Goal: Information Seeking & Learning: Find specific fact

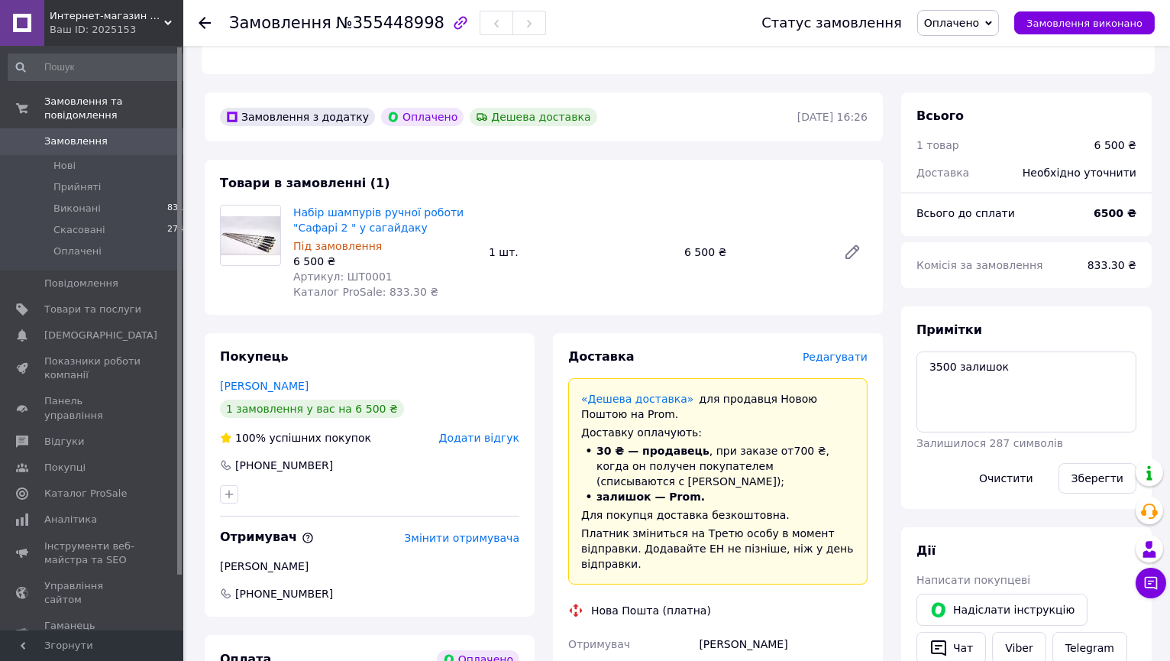
scroll to position [725, 0]
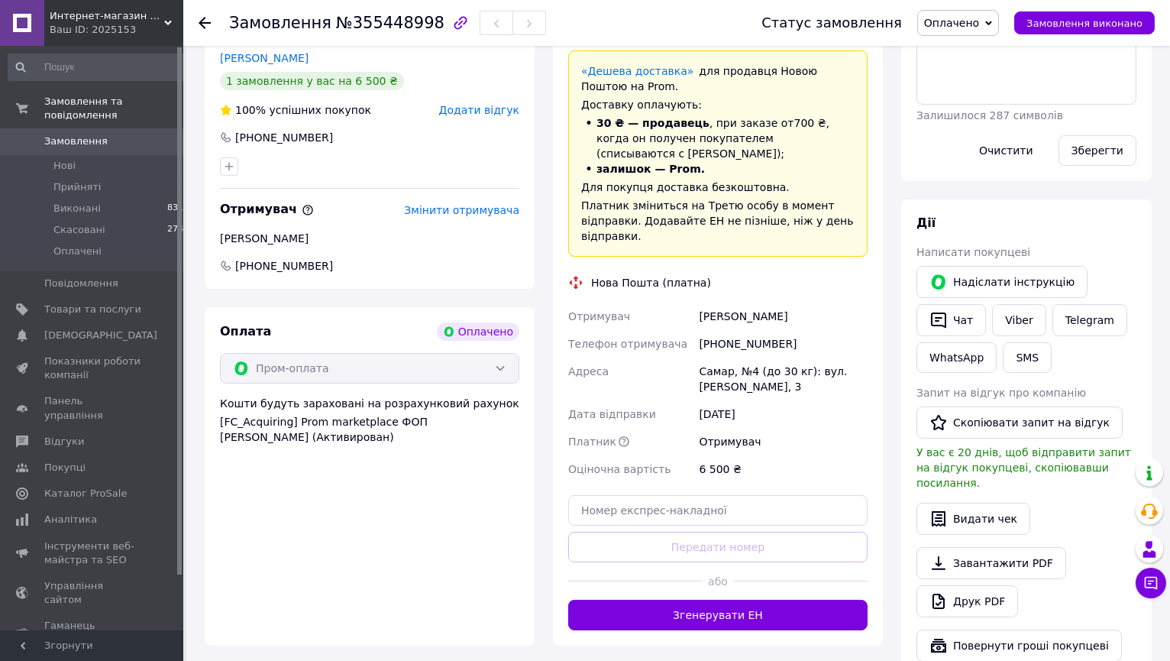
click at [741, 330] on div "[PHONE_NUMBER]" at bounding box center [783, 344] width 175 height 28
click at [710, 304] on div "[PERSON_NAME]" at bounding box center [783, 317] width 175 height 28
click at [710, 303] on div "[PERSON_NAME]" at bounding box center [783, 317] width 175 height 28
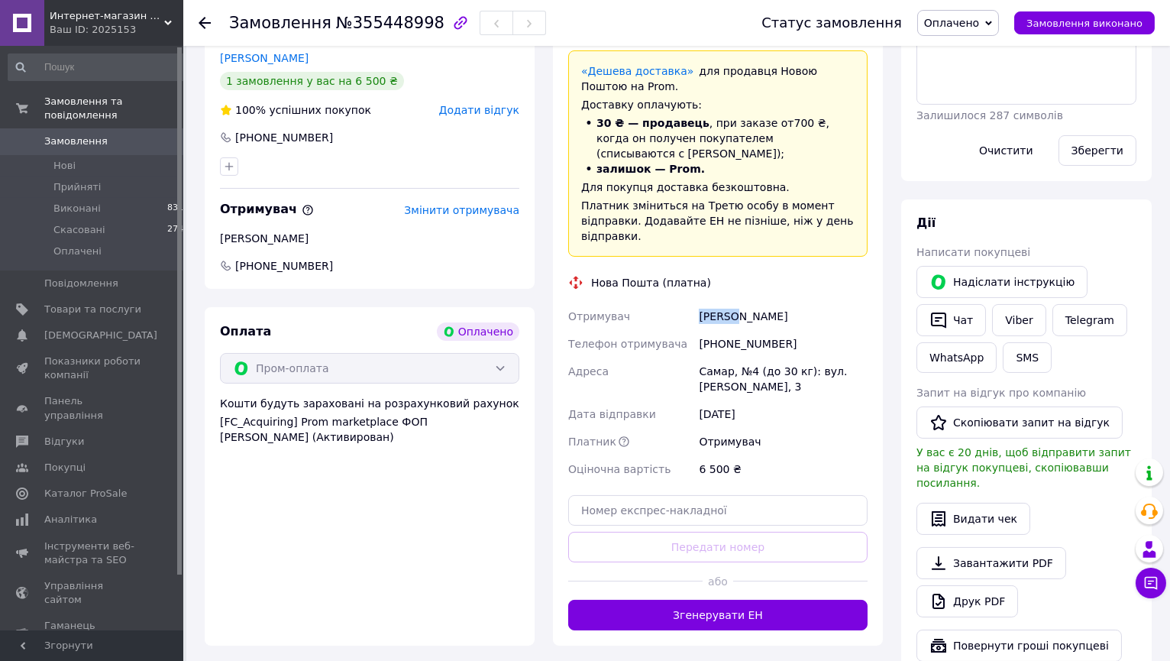
copy div "[PERSON_NAME]"
click at [752, 303] on div "[PERSON_NAME]" at bounding box center [783, 317] width 175 height 28
copy div "[PERSON_NAME]"
click at [708, 359] on div "Самар, №4 (до 30 кг): вул. [PERSON_NAME], 3" at bounding box center [783, 379] width 175 height 43
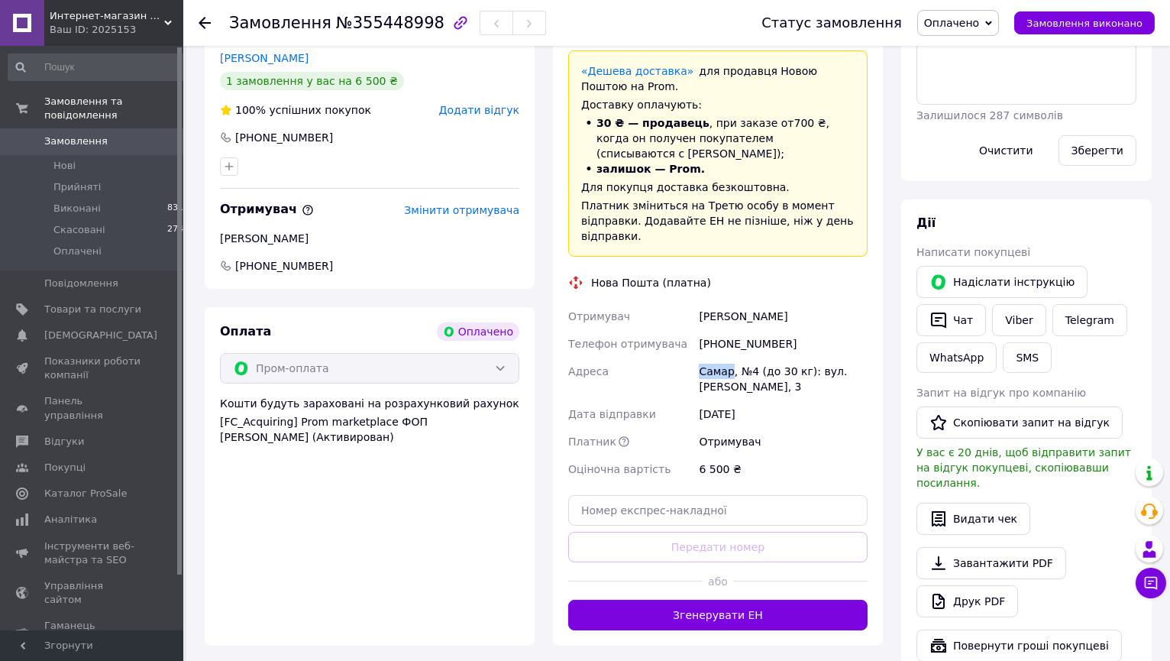
click at [708, 359] on div "Самар, №4 (до 30 кг): вул. [PERSON_NAME], 3" at bounding box center [783, 379] width 175 height 43
copy div "Самар"
click at [748, 358] on div "Самар, №4 (до 30 кг): вул. [PERSON_NAME], 3" at bounding box center [783, 379] width 175 height 43
copy div "4"
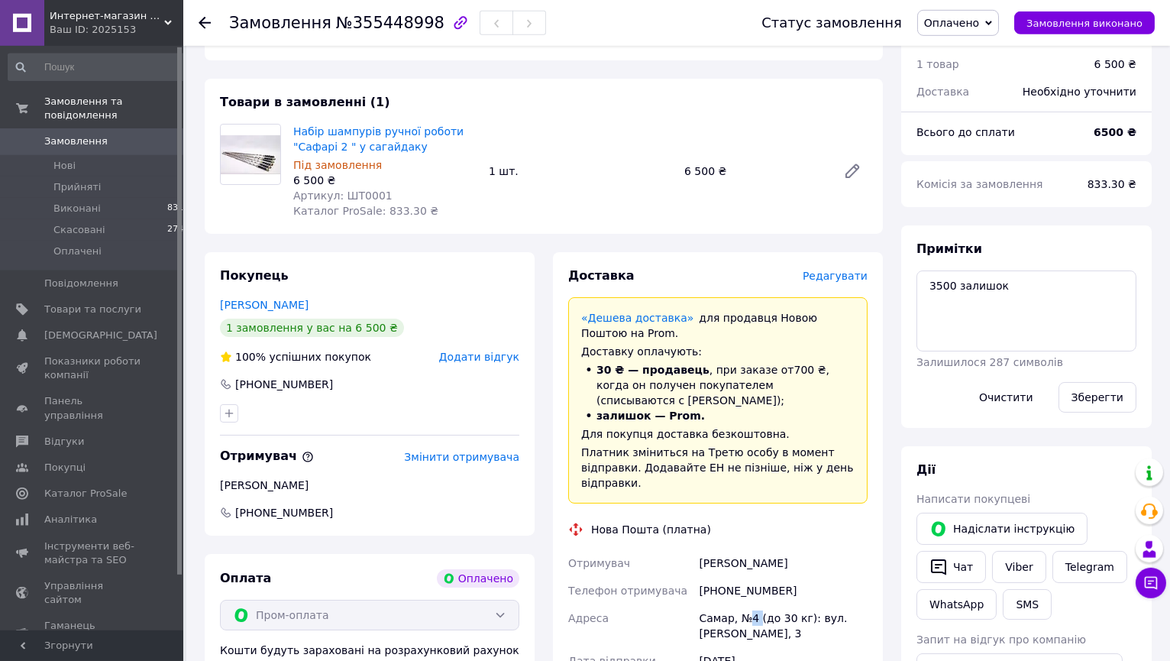
scroll to position [397, 0]
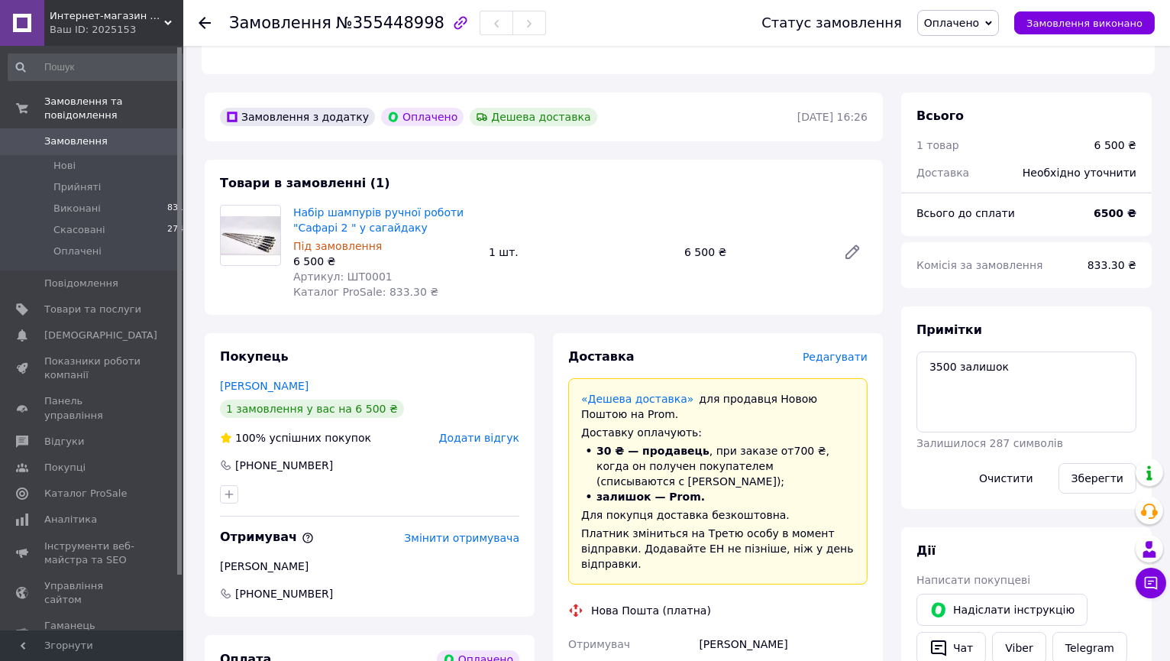
click at [361, 276] on span "Артикул: ШТ0001" at bounding box center [342, 276] width 99 height 12
copy span "ШТ0001"
drag, startPoint x: 287, startPoint y: 211, endPoint x: 426, endPoint y: 232, distance: 139.9
click at [425, 232] on div "Набір шампурів ручної роботи "Сафарі 2 " у сагайдаку Під замовлення 6 500 ₴ Арт…" at bounding box center [385, 252] width 196 height 101
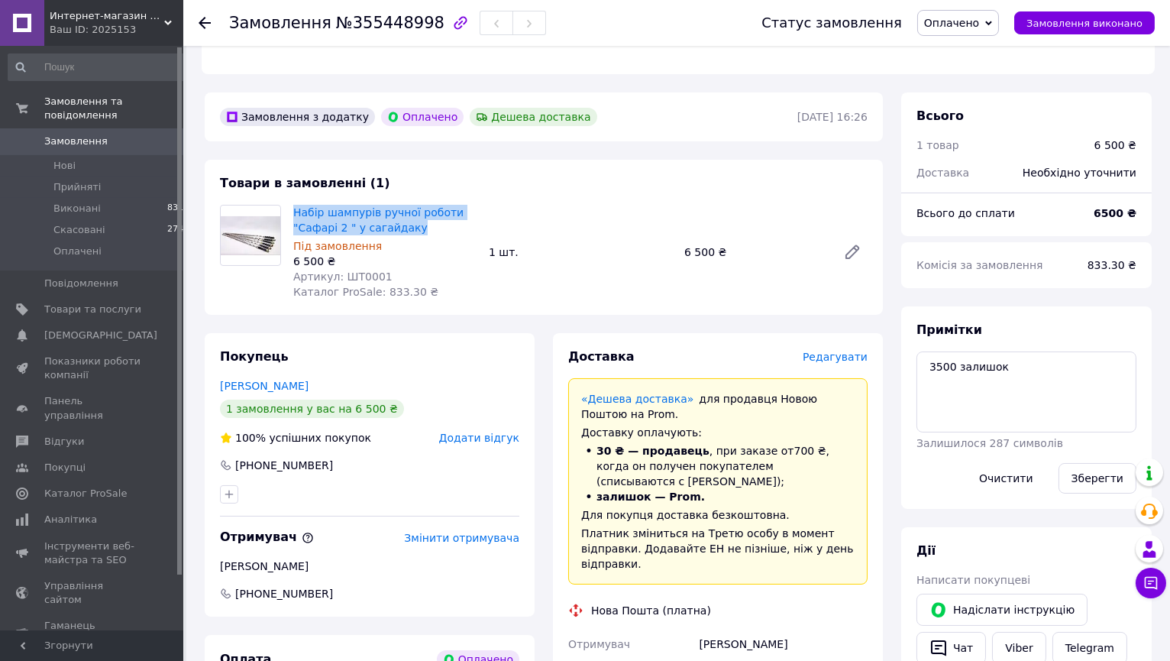
copy link "Набір шампурів ручної роботи "Сафарі 2 " у сагайдаку"
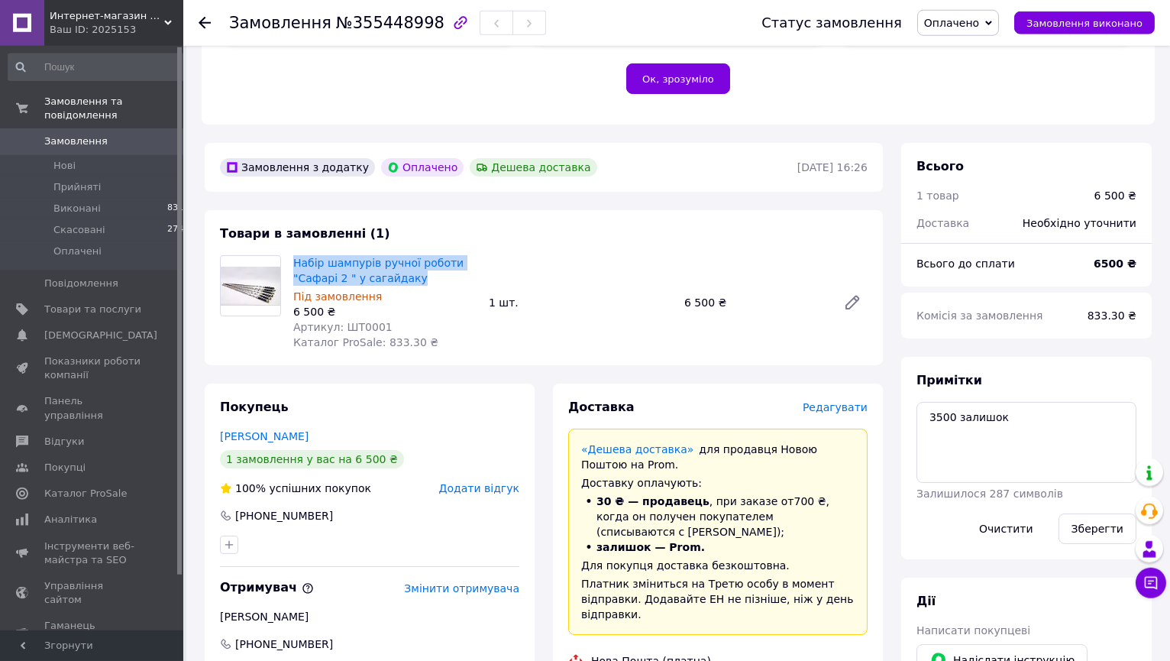
scroll to position [316, 0]
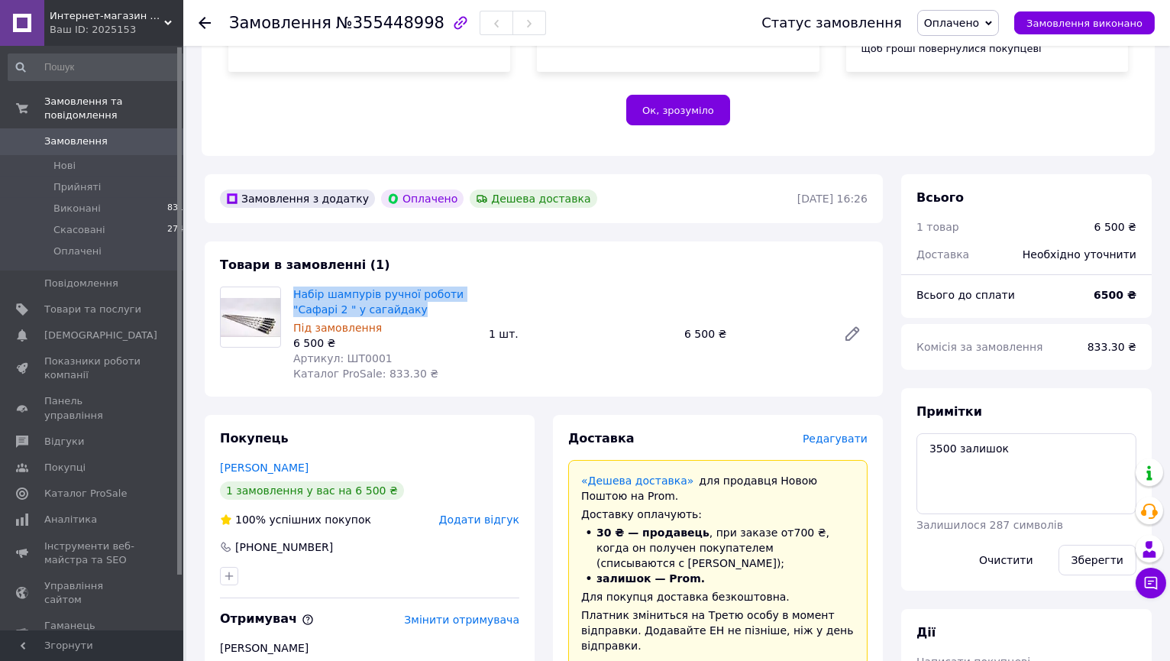
click at [262, 327] on img at bounding box center [251, 317] width 60 height 39
click at [348, 356] on span "Артикул: ШТ0001" at bounding box center [342, 358] width 99 height 12
copy span "ШТ0001"
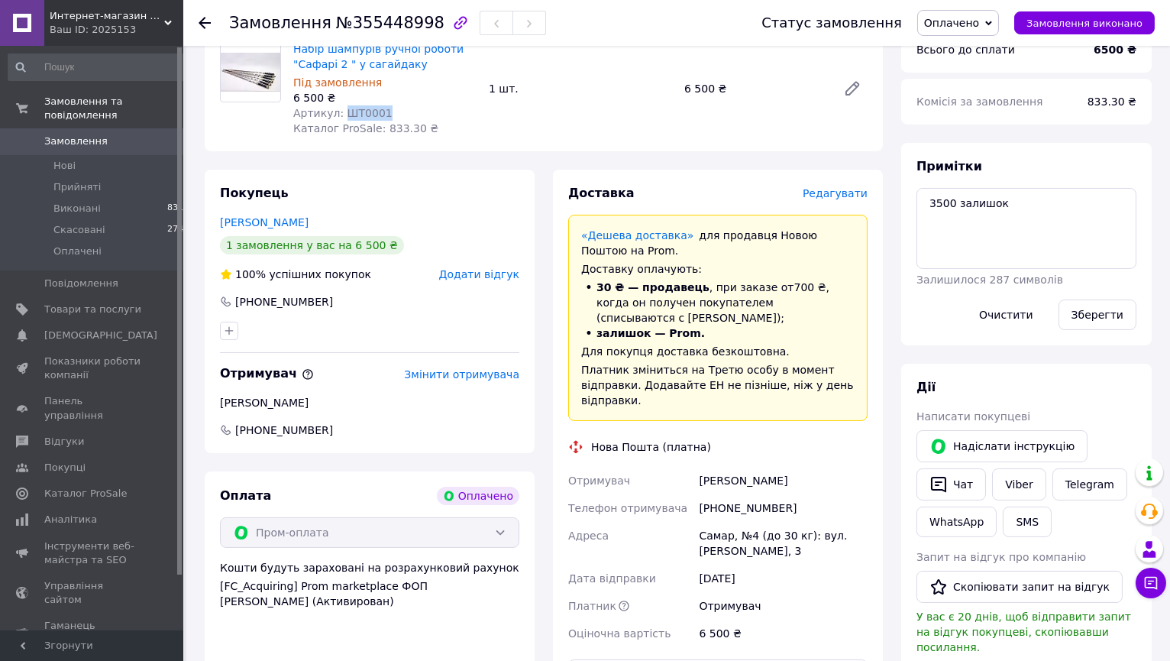
scroll to position [807, 0]
